Goal: Information Seeking & Learning: Find specific fact

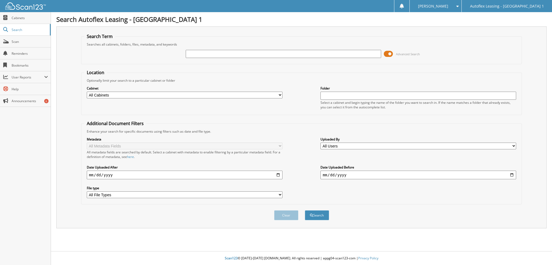
click at [222, 54] on input "text" at bounding box center [284, 54] width 196 height 8
type input "vakidas"
click at [305, 210] on button "Search" at bounding box center [317, 215] width 24 height 10
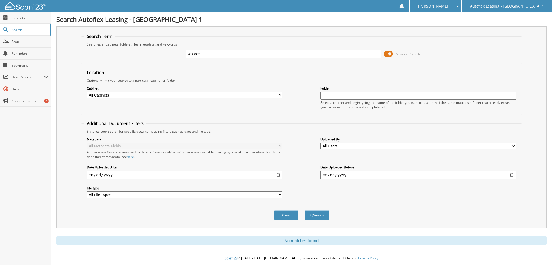
click at [199, 53] on input "vakidas" at bounding box center [284, 54] width 196 height 8
type input "vakidis"
click at [305, 210] on button "Search" at bounding box center [317, 215] width 24 height 10
click at [387, 54] on span at bounding box center [385, 54] width 9 height 8
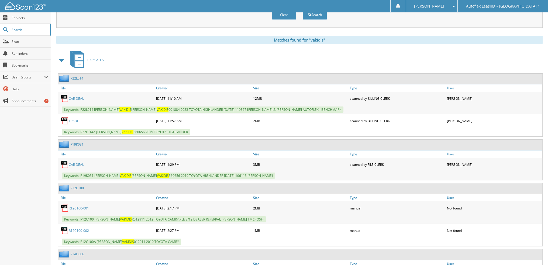
scroll to position [32, 0]
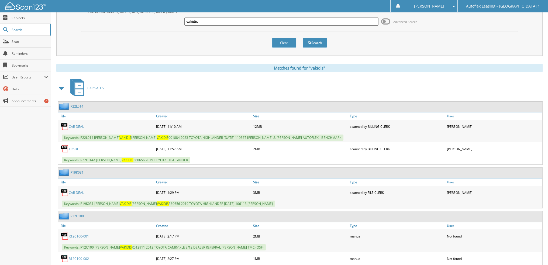
click at [78, 126] on link "CAR DEAL" at bounding box center [76, 126] width 15 height 5
